Goal: Task Accomplishment & Management: Complete application form

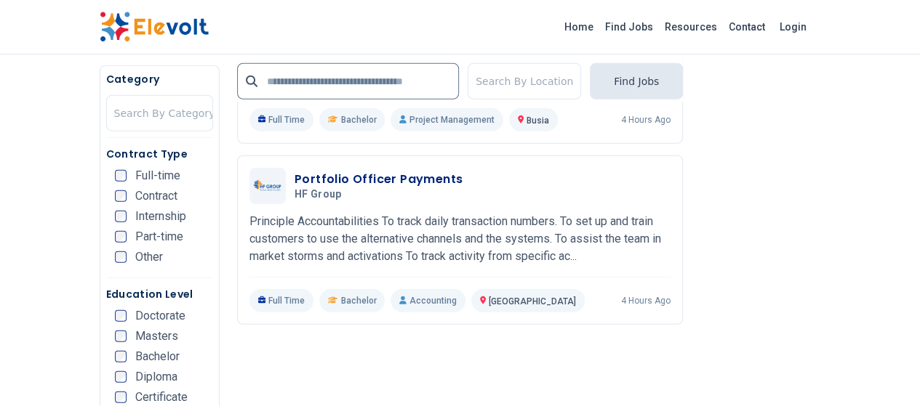
scroll to position [1842, 0]
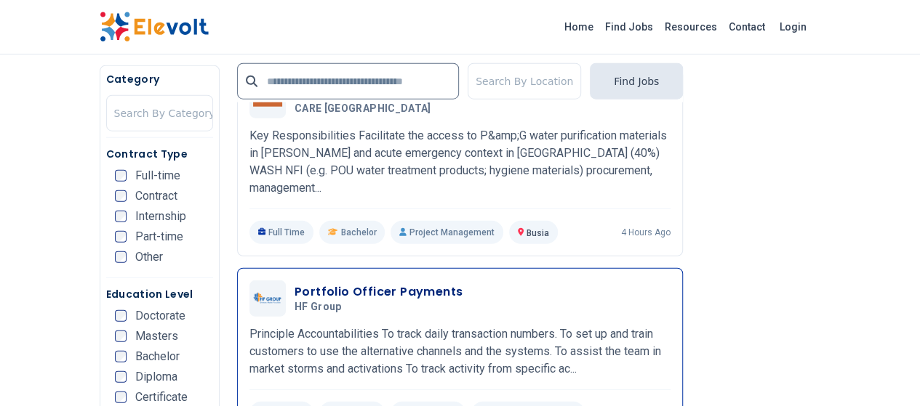
click at [298, 284] on h3 "Portfolio Officer Payments" at bounding box center [378, 292] width 168 height 17
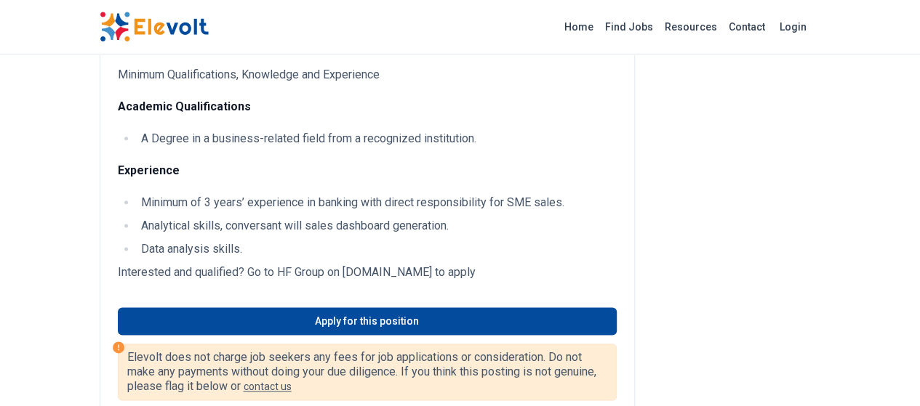
scroll to position [827, 0]
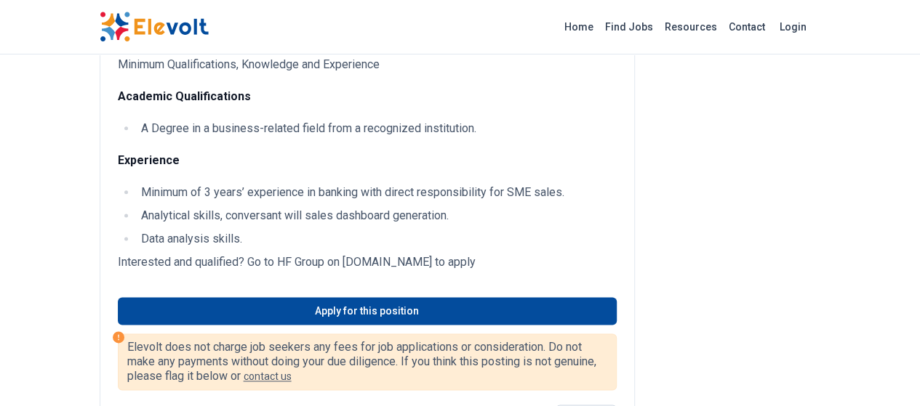
drag, startPoint x: 930, startPoint y: 95, endPoint x: 930, endPoint y: 257, distance: 161.4
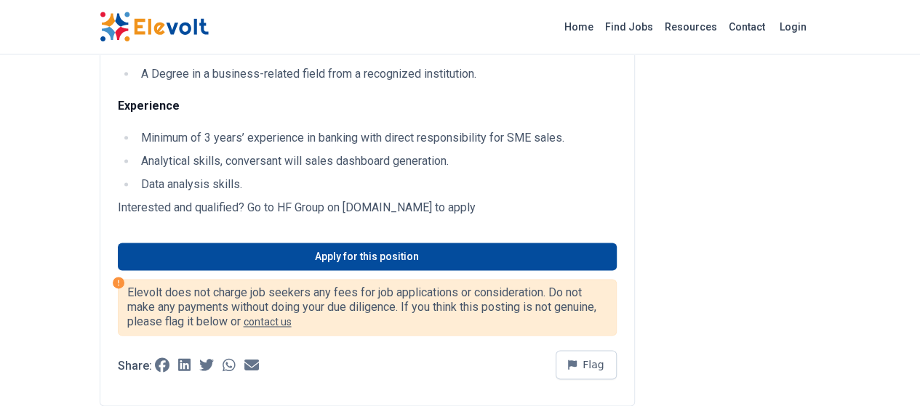
scroll to position [875, 0]
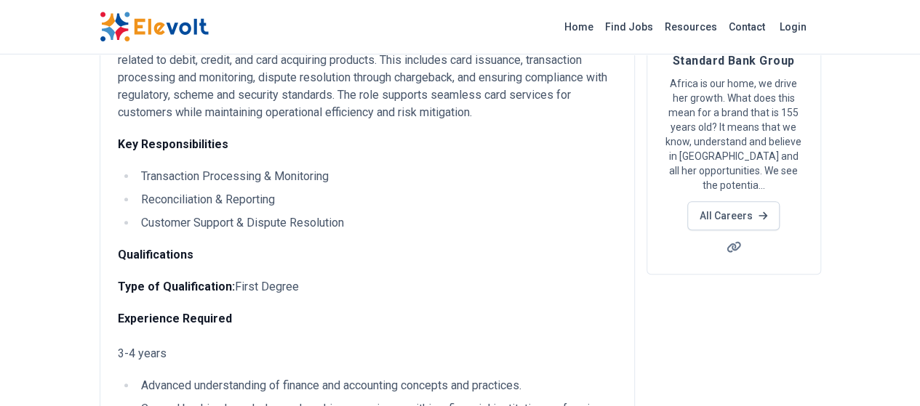
scroll to position [814, 0]
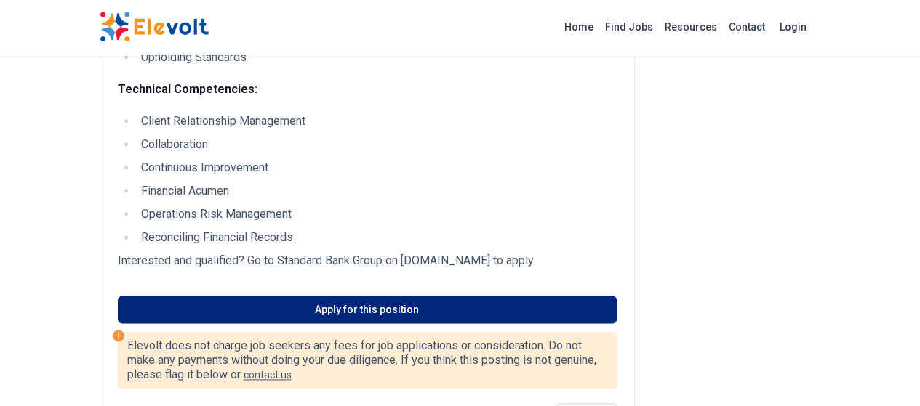
click at [464, 300] on link "Apply for this position" at bounding box center [367, 310] width 499 height 28
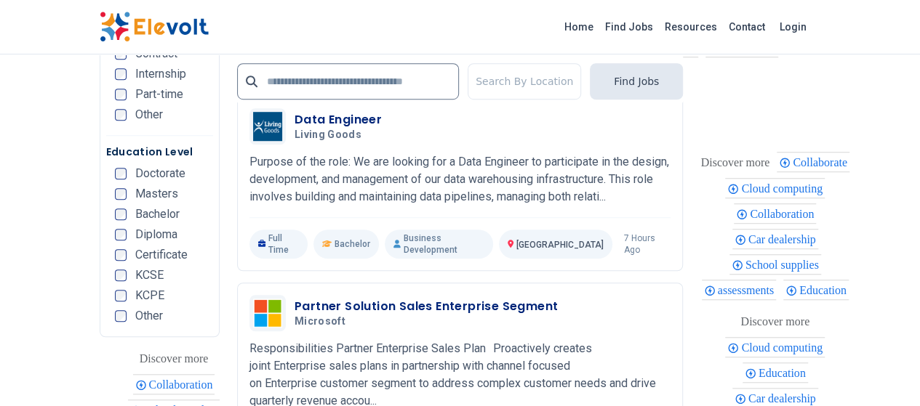
scroll to position [3292, 0]
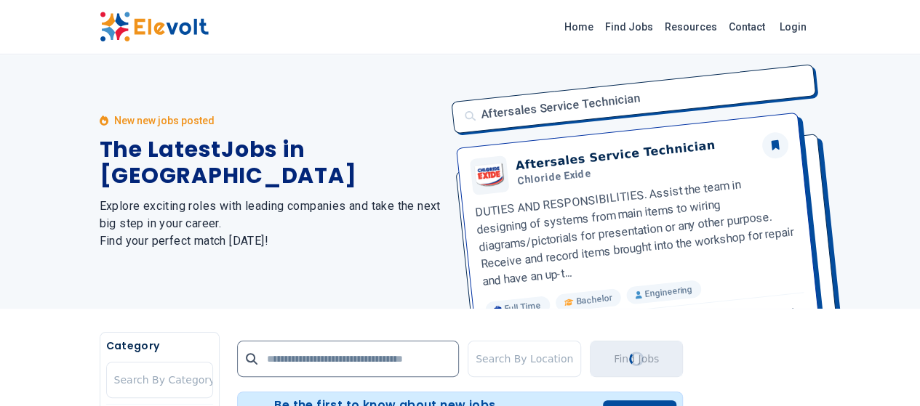
scroll to position [0, 0]
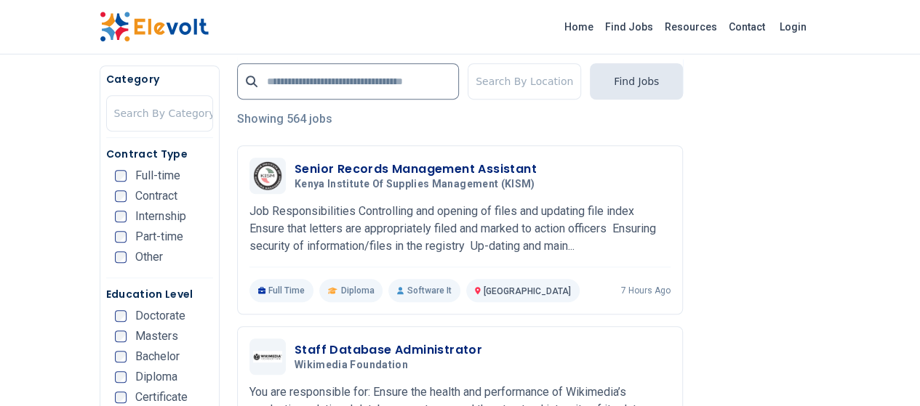
scroll to position [358, 0]
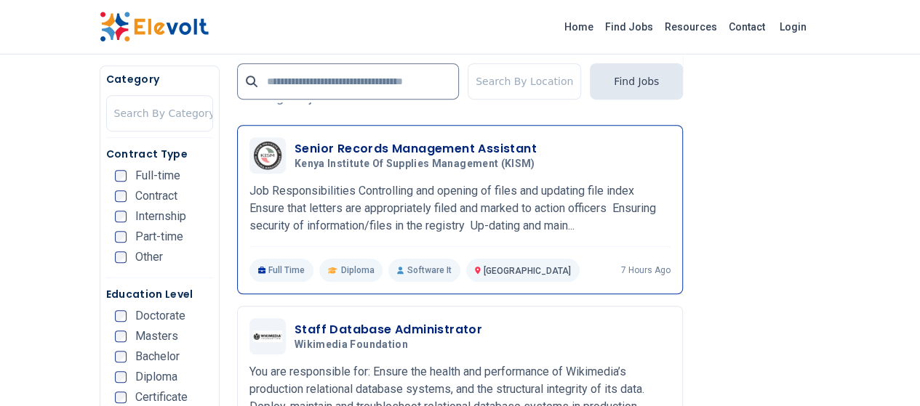
click at [380, 153] on h3 "Senior Records Management Assistant" at bounding box center [417, 148] width 246 height 17
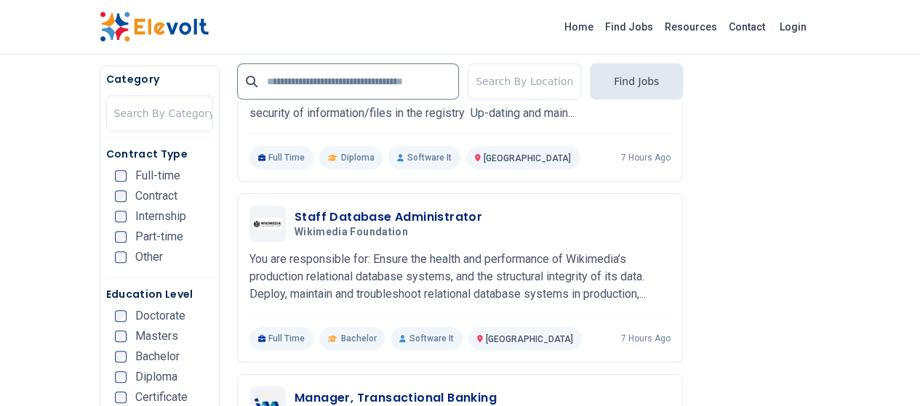
scroll to position [511, 0]
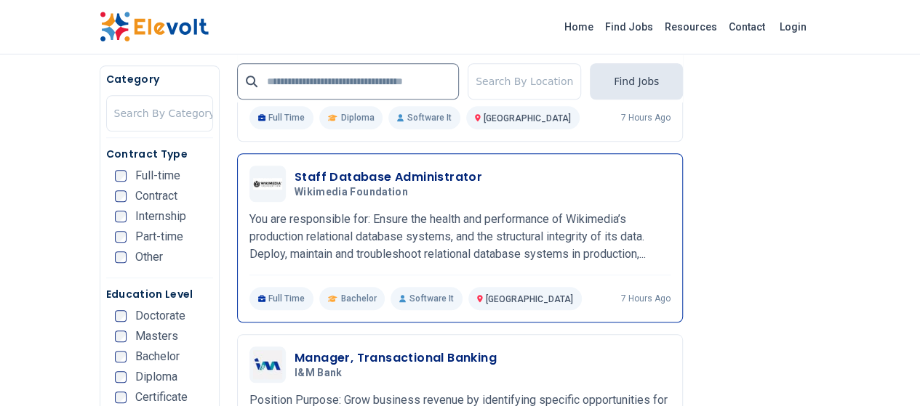
click at [307, 178] on h3 "Staff Database Administrator" at bounding box center [388, 177] width 188 height 17
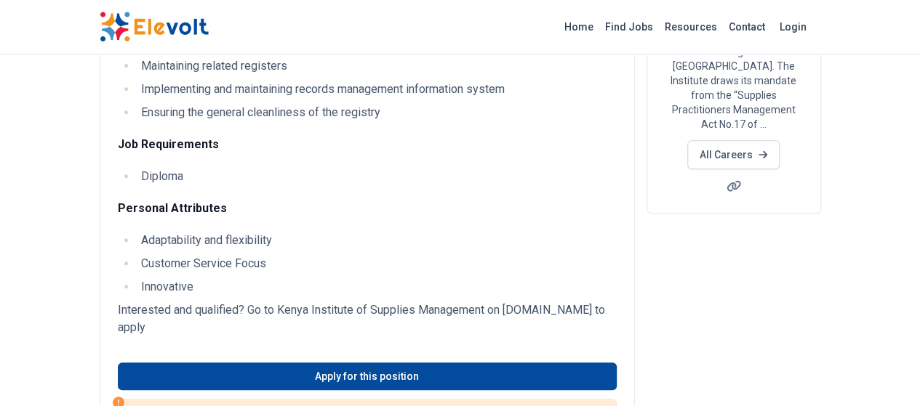
scroll to position [288, 0]
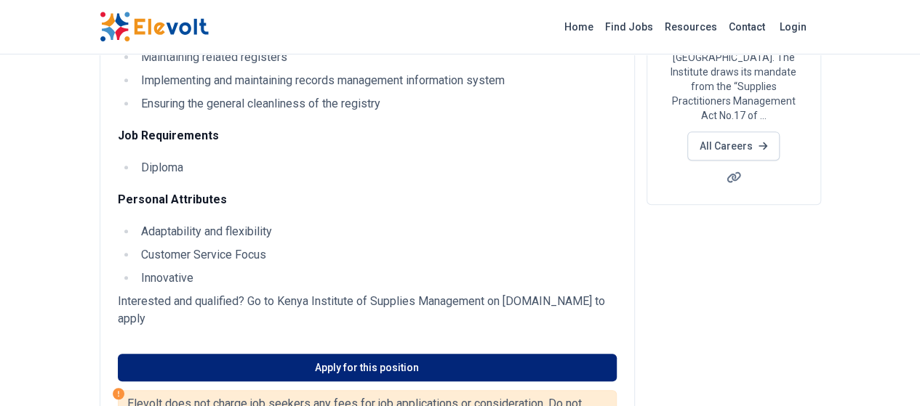
click at [350, 356] on link "Apply for this position" at bounding box center [367, 368] width 499 height 28
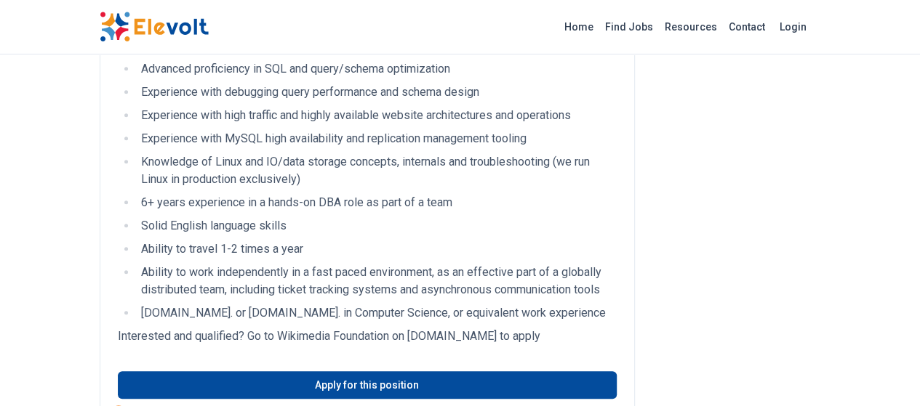
scroll to position [585, 0]
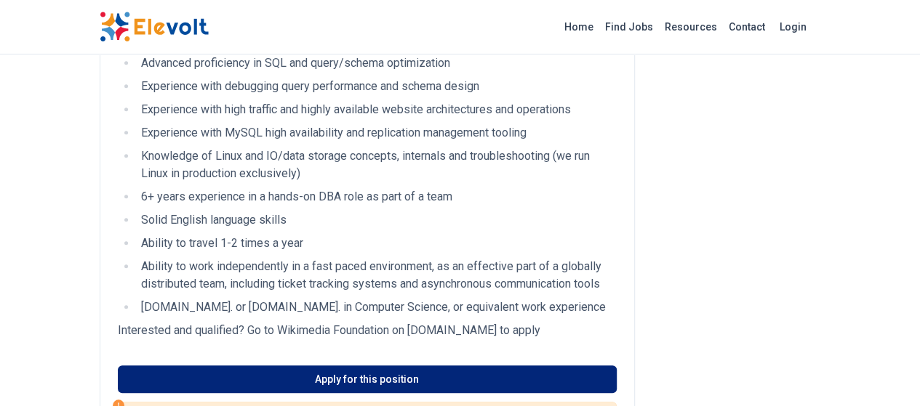
click at [345, 369] on link "Apply for this position" at bounding box center [367, 380] width 499 height 28
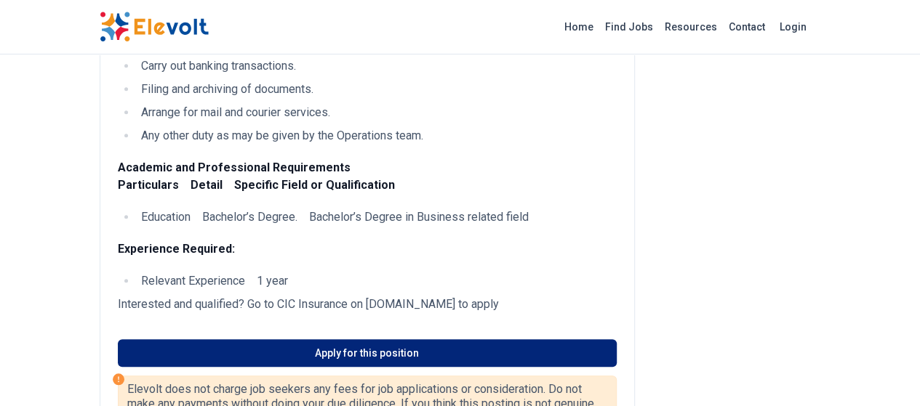
click at [302, 340] on link "Apply for this position" at bounding box center [367, 354] width 499 height 28
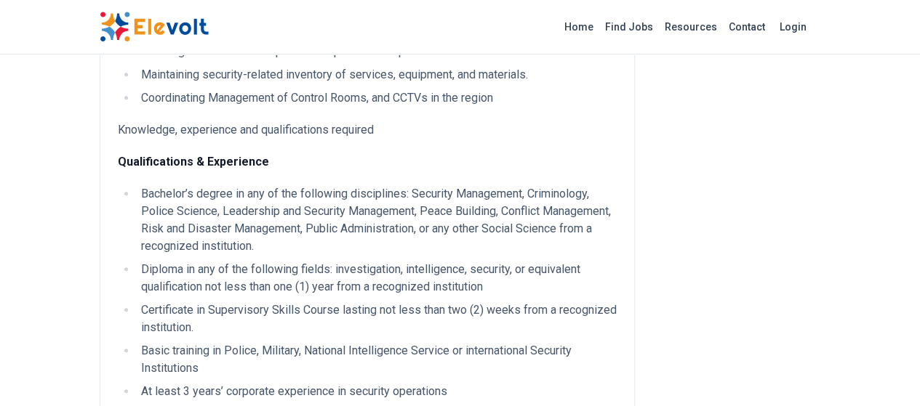
scroll to position [614, 0]
